Goal: Task Accomplishment & Management: Use online tool/utility

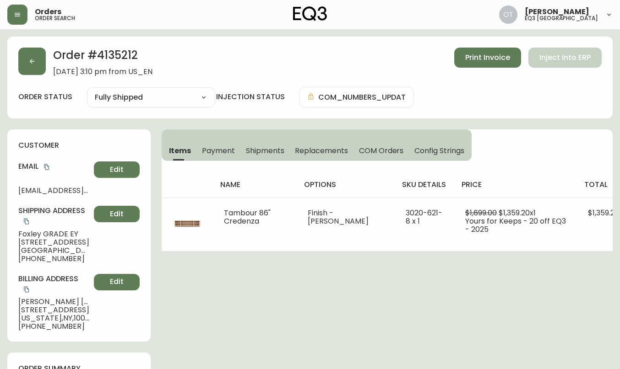
select select "FULLY_SHIPPED"
click at [32, 63] on icon "button" at bounding box center [31, 61] width 7 height 7
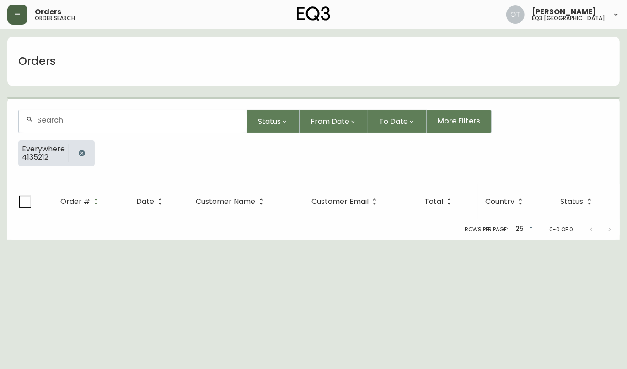
click at [21, 12] on button "button" at bounding box center [17, 15] width 20 height 20
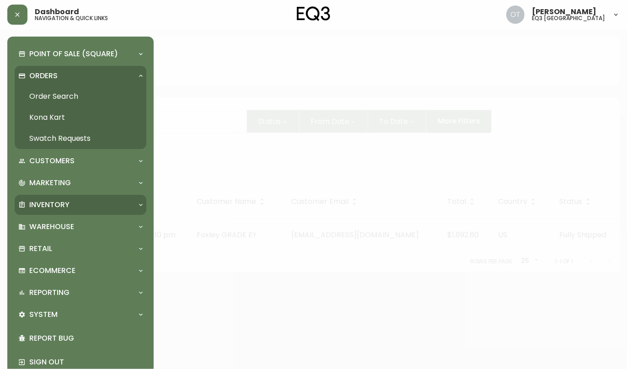
click at [45, 202] on p "Inventory" at bounding box center [49, 205] width 40 height 10
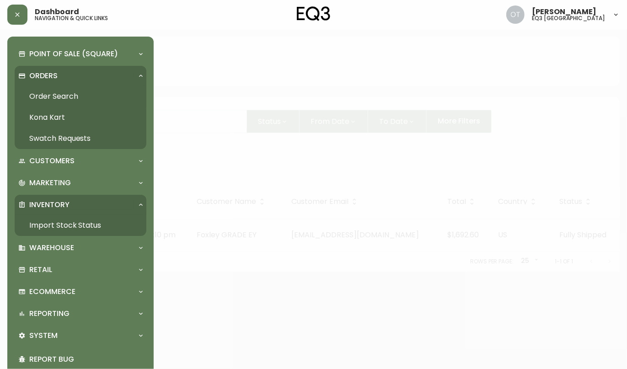
click at [65, 223] on link "Import Stock Status" at bounding box center [81, 225] width 132 height 21
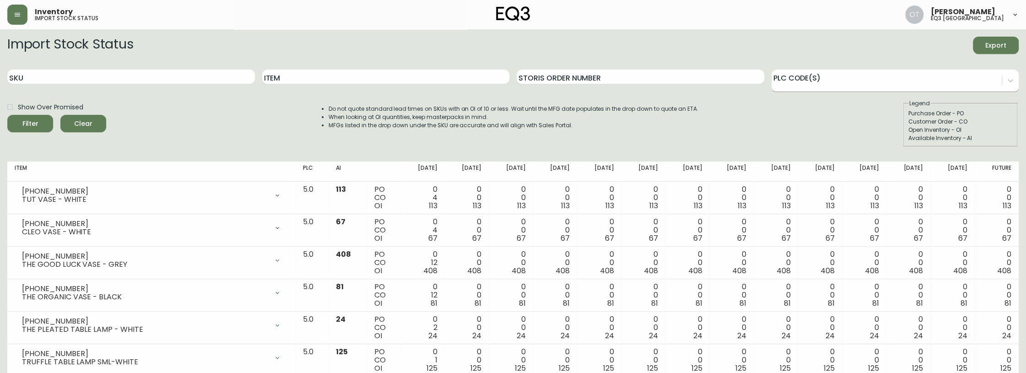
click at [619, 80] on div at bounding box center [887, 79] width 231 height 14
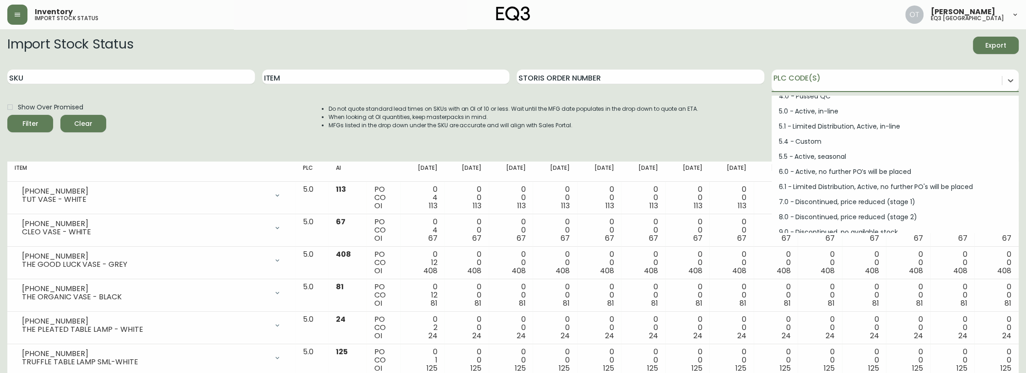
scroll to position [123, 0]
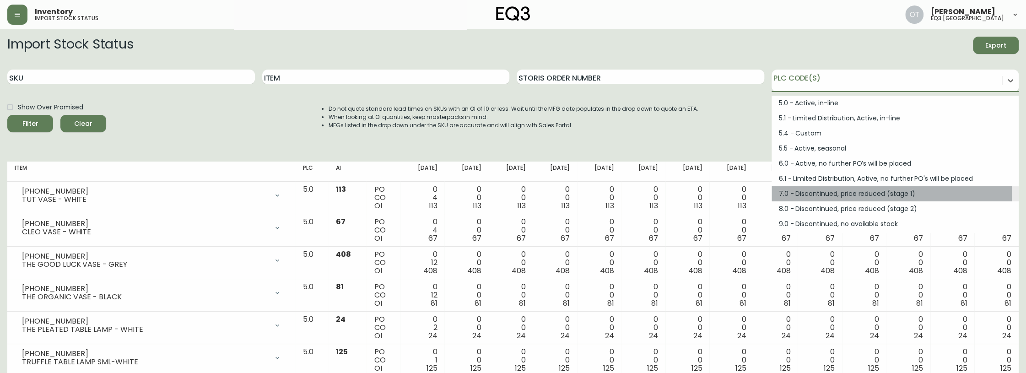
click at [619, 193] on div "7.0 - Discontinued, price reduced (stage 1)" at bounding box center [896, 193] width 248 height 15
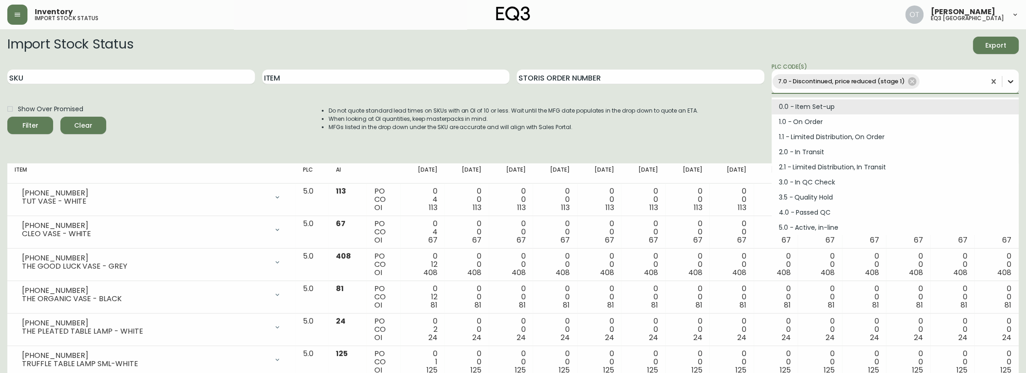
click at [619, 83] on icon at bounding box center [1010, 81] width 5 height 3
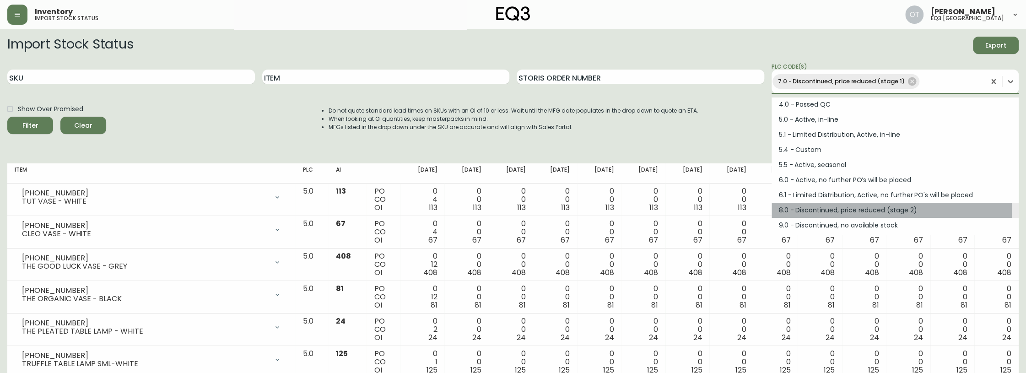
click at [619, 208] on div "8.0 - Discontinued, price reduced (stage 2)" at bounding box center [896, 210] width 248 height 15
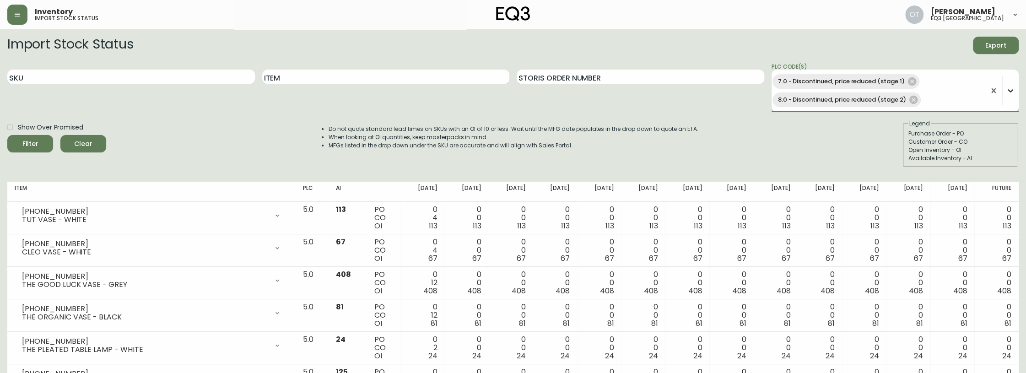
click at [619, 93] on icon at bounding box center [1010, 90] width 9 height 9
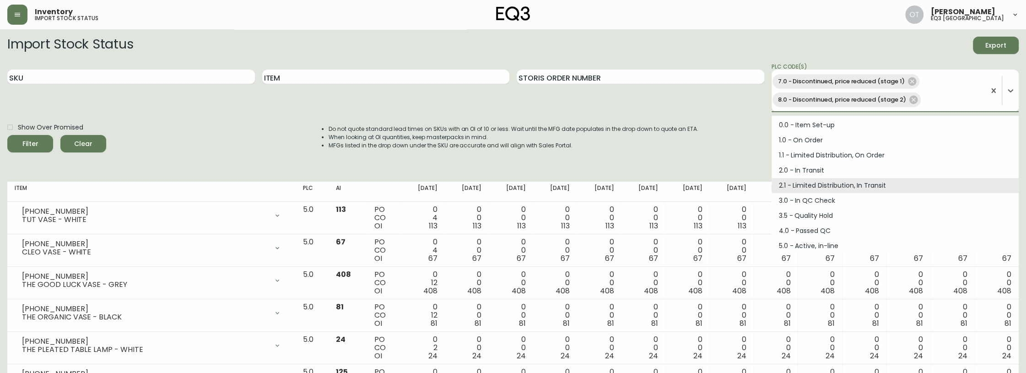
scroll to position [92, 0]
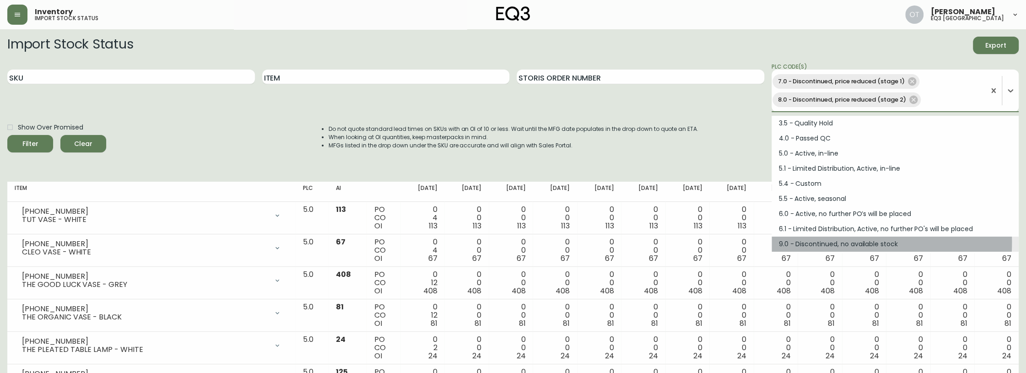
click at [619, 242] on div "9.0 - Discontinued, no available stock" at bounding box center [896, 244] width 248 height 15
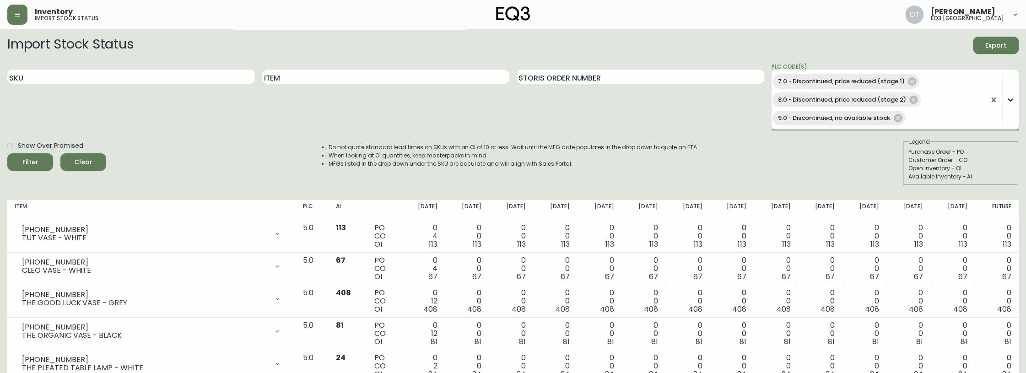
click at [619, 100] on icon at bounding box center [1010, 99] width 5 height 3
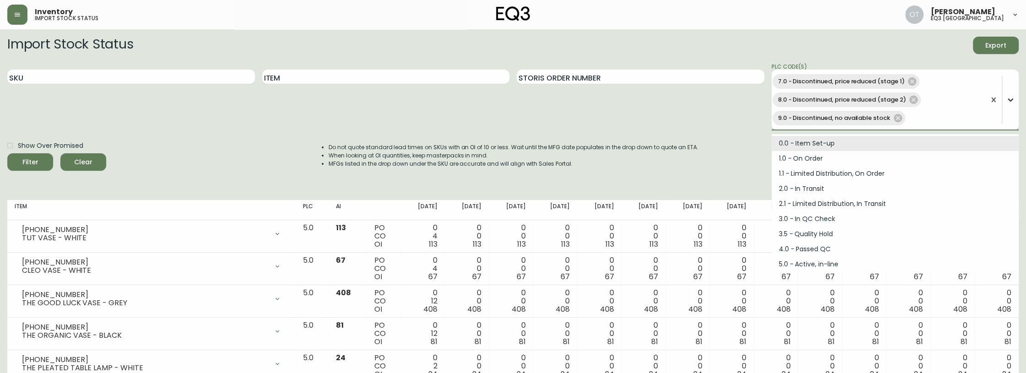
click at [619, 100] on icon at bounding box center [1010, 99] width 5 height 3
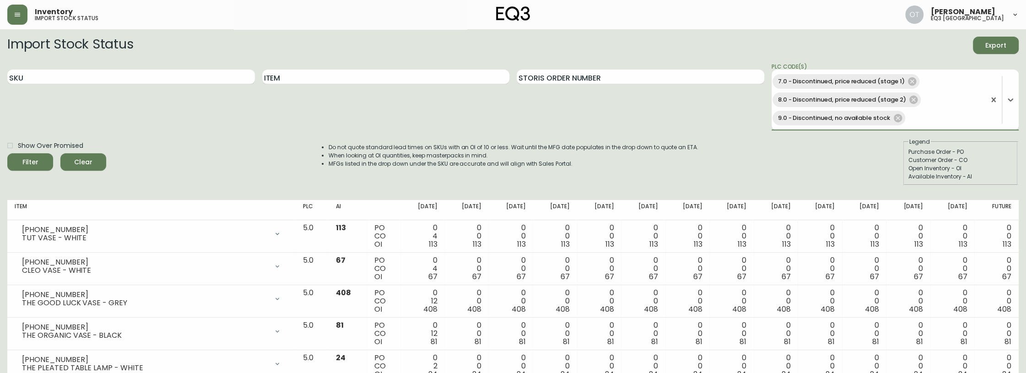
click at [44, 159] on span "Filter" at bounding box center [30, 162] width 31 height 11
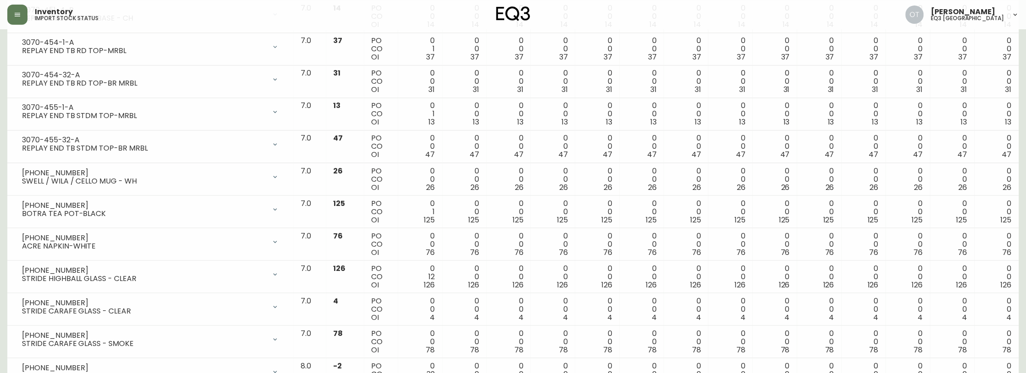
scroll to position [1197, 0]
